Goal: Information Seeking & Learning: Check status

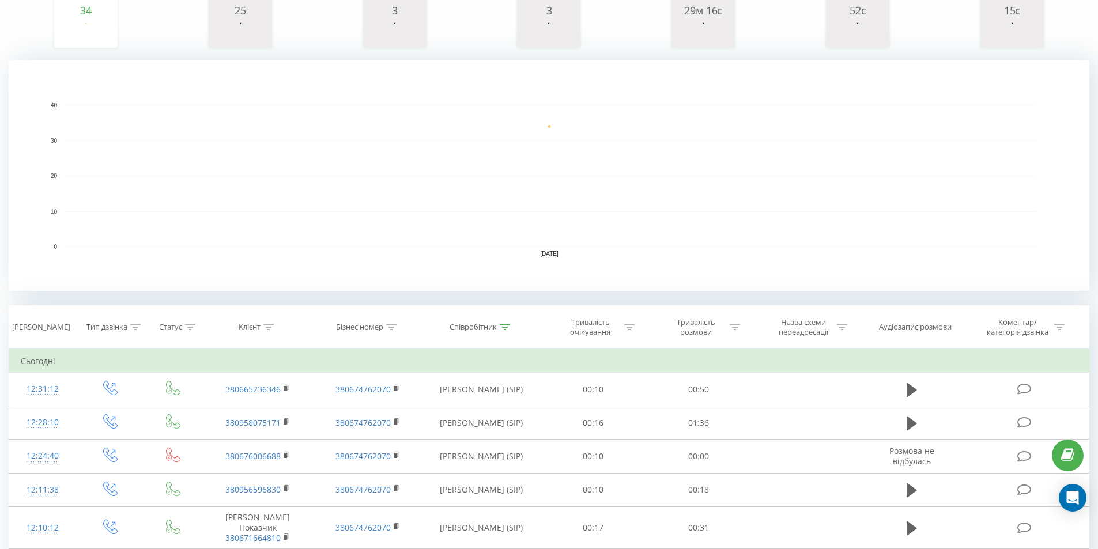
scroll to position [384, 0]
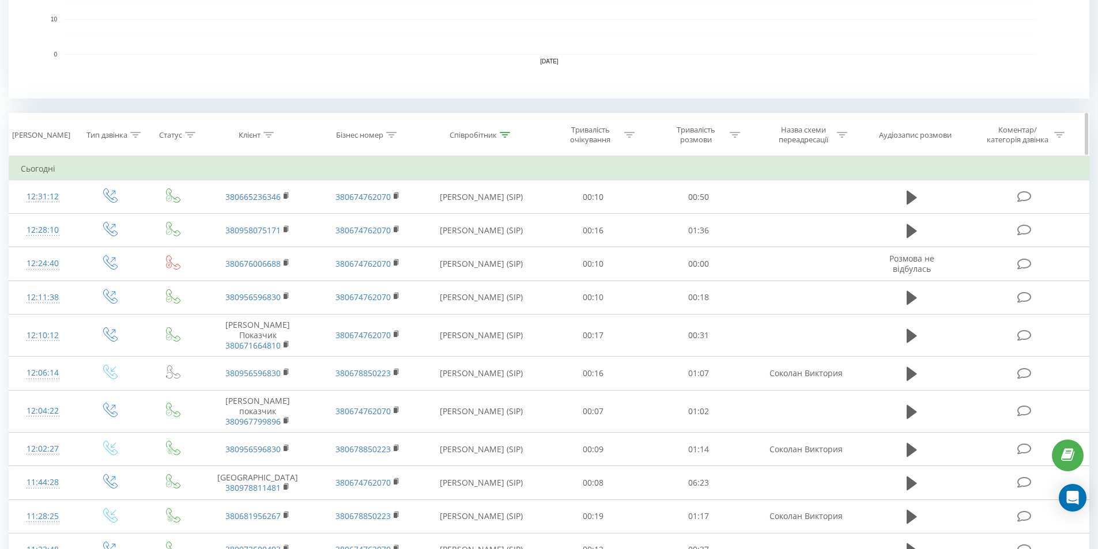
click at [504, 132] on icon at bounding box center [505, 135] width 10 height 6
click at [473, 217] on input "соколан" at bounding box center [481, 217] width 101 height 20
type input "с"
click button "OK" at bounding box center [505, 240] width 49 height 14
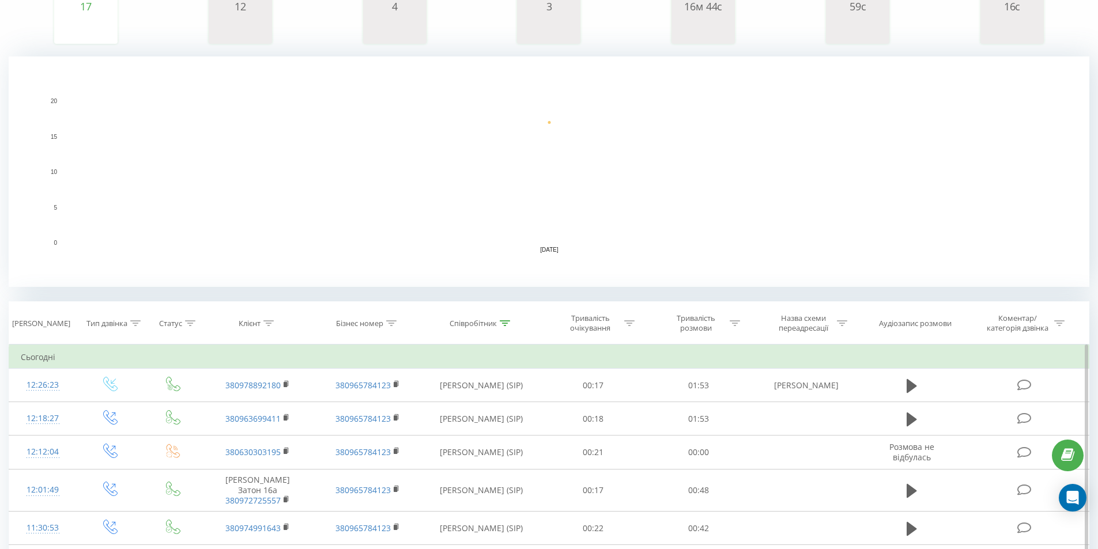
scroll to position [288, 0]
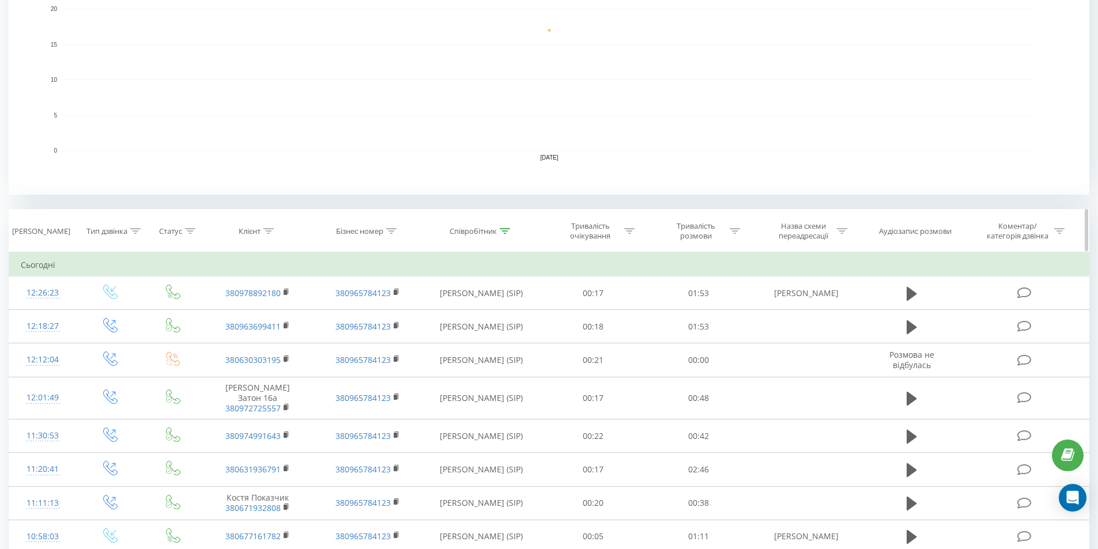
click at [504, 231] on icon at bounding box center [505, 231] width 10 height 6
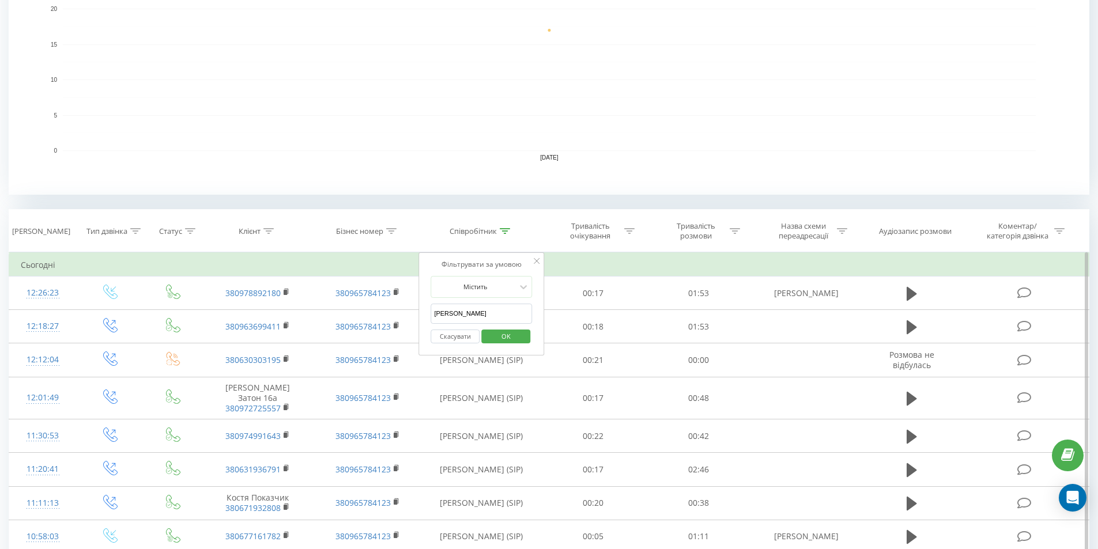
click at [482, 314] on input "гончарова" at bounding box center [481, 314] width 101 height 20
type input "г"
click at [500, 335] on span "OK" at bounding box center [506, 336] width 32 height 18
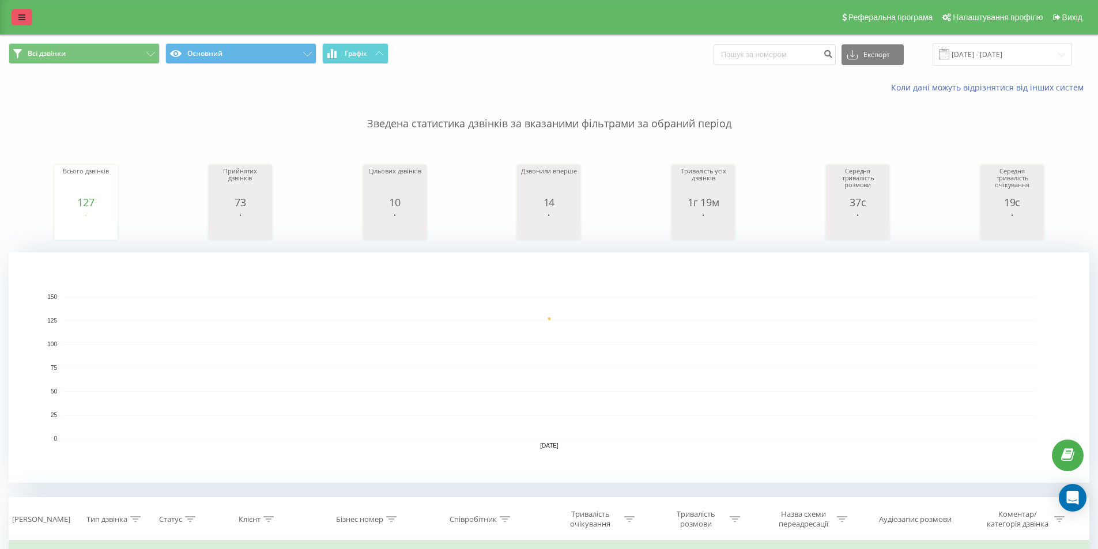
click at [21, 17] on icon at bounding box center [21, 17] width 7 height 8
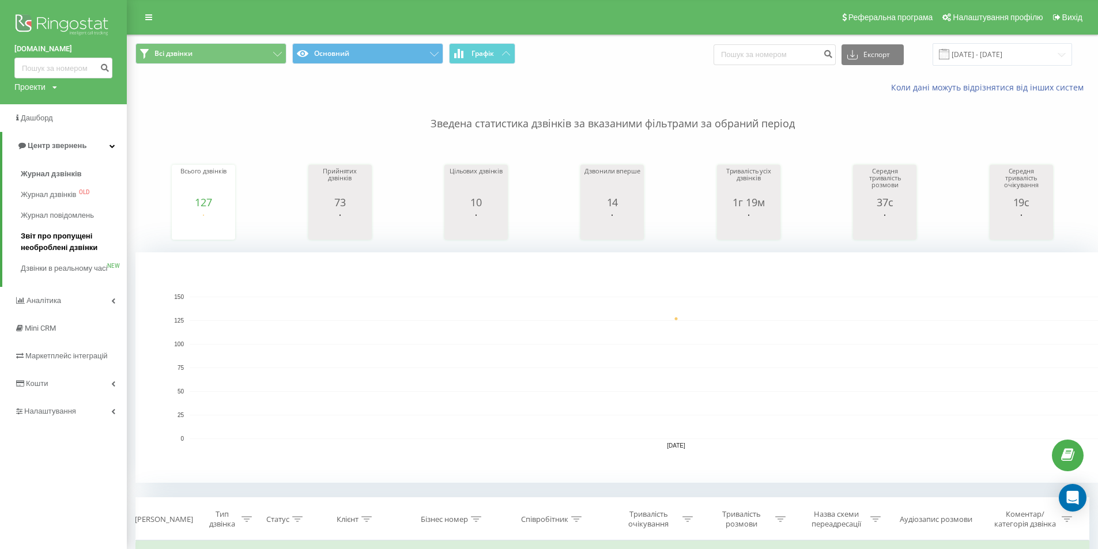
click at [41, 238] on span "Звіт про пропущені необроблені дзвінки" at bounding box center [71, 242] width 100 height 23
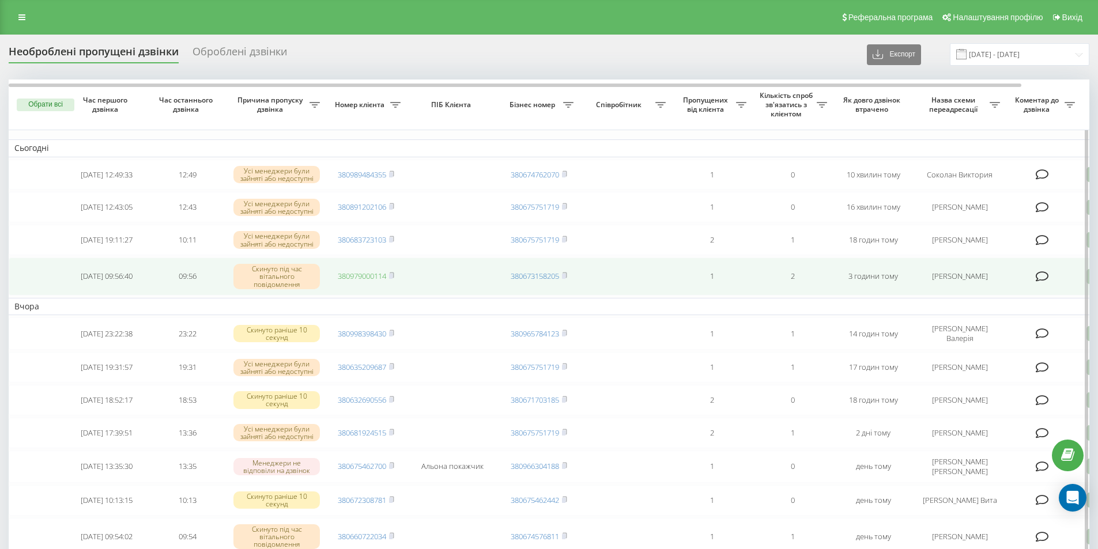
click at [373, 281] on link "380979000114" at bounding box center [362, 276] width 48 height 10
